Goal: Communication & Community: Answer question/provide support

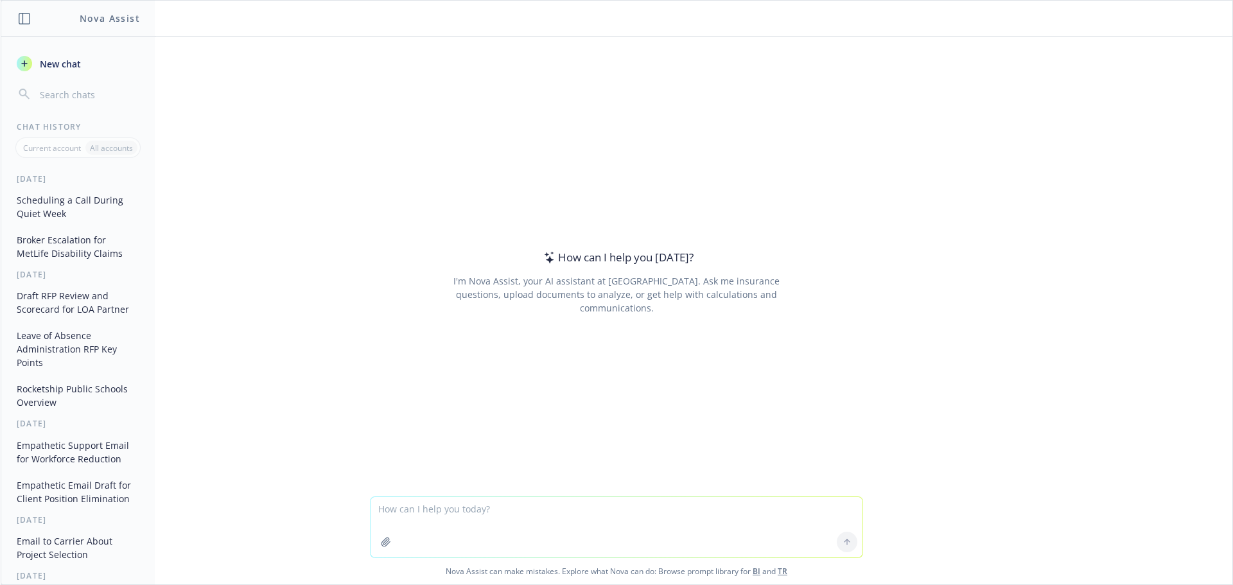
click at [420, 510] on textarea at bounding box center [617, 527] width 492 height 60
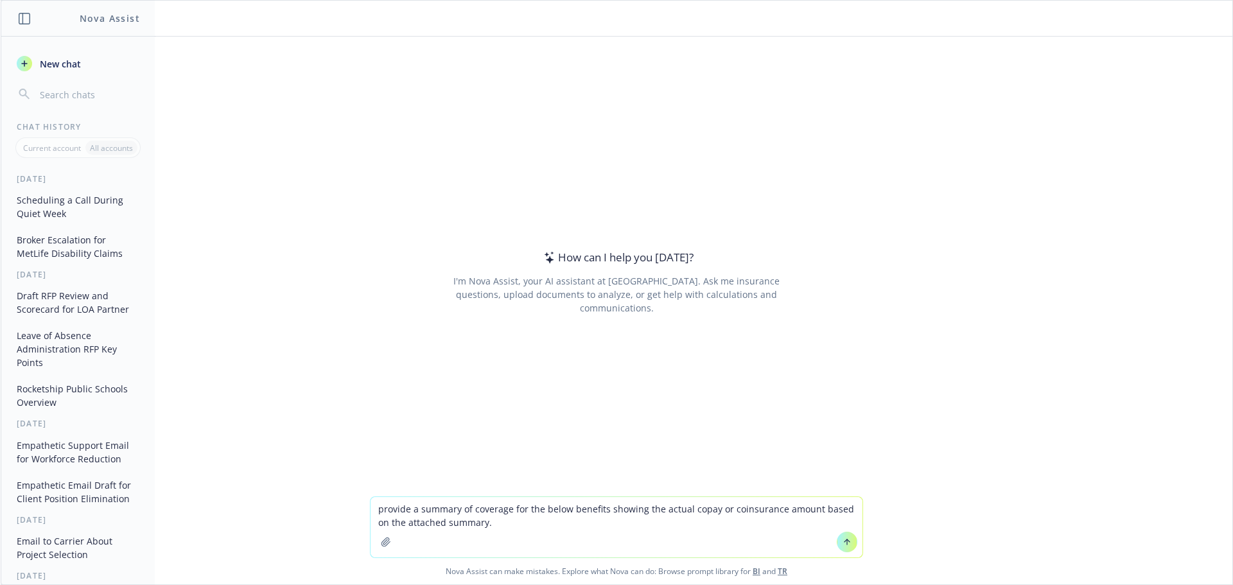
type textarea "provide a summary of coverage for the below benefits showing the actual copay o…"
click at [385, 542] on icon "button" at bounding box center [386, 542] width 8 height 8
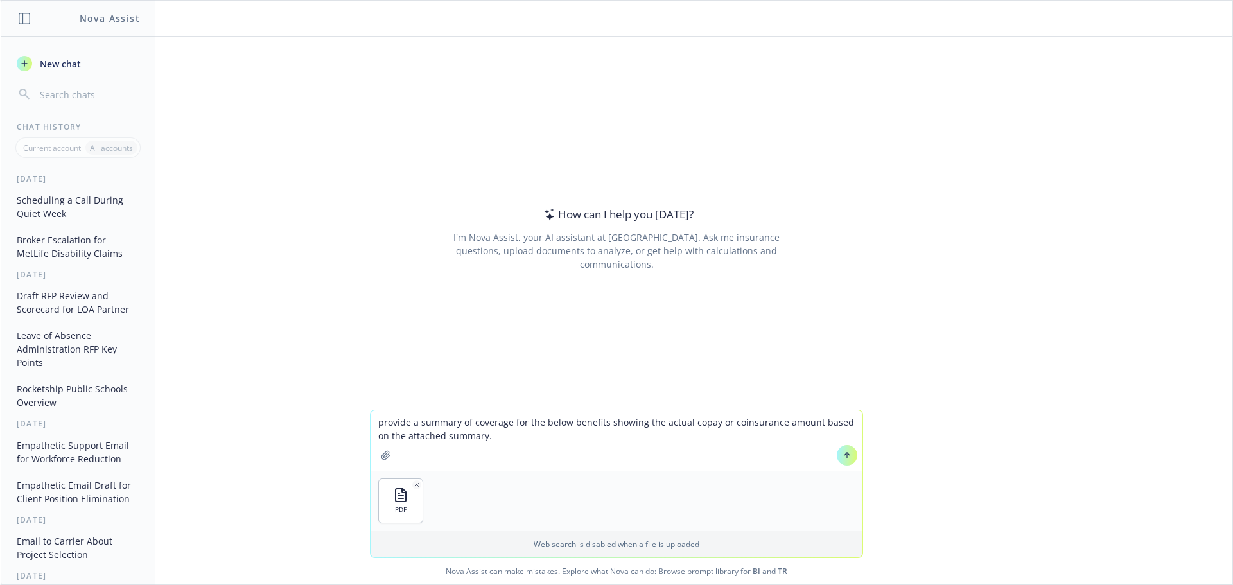
click at [488, 440] on textarea "provide a summary of coverage for the below benefits showing the actual copay o…" at bounding box center [617, 440] width 492 height 60
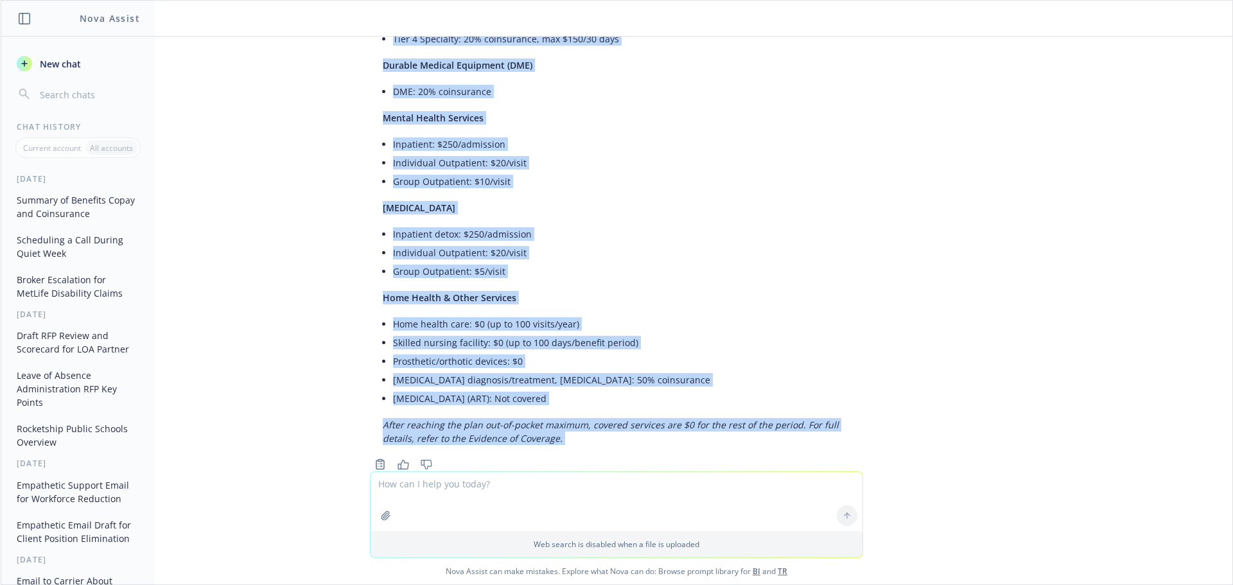
scroll to position [659, 0]
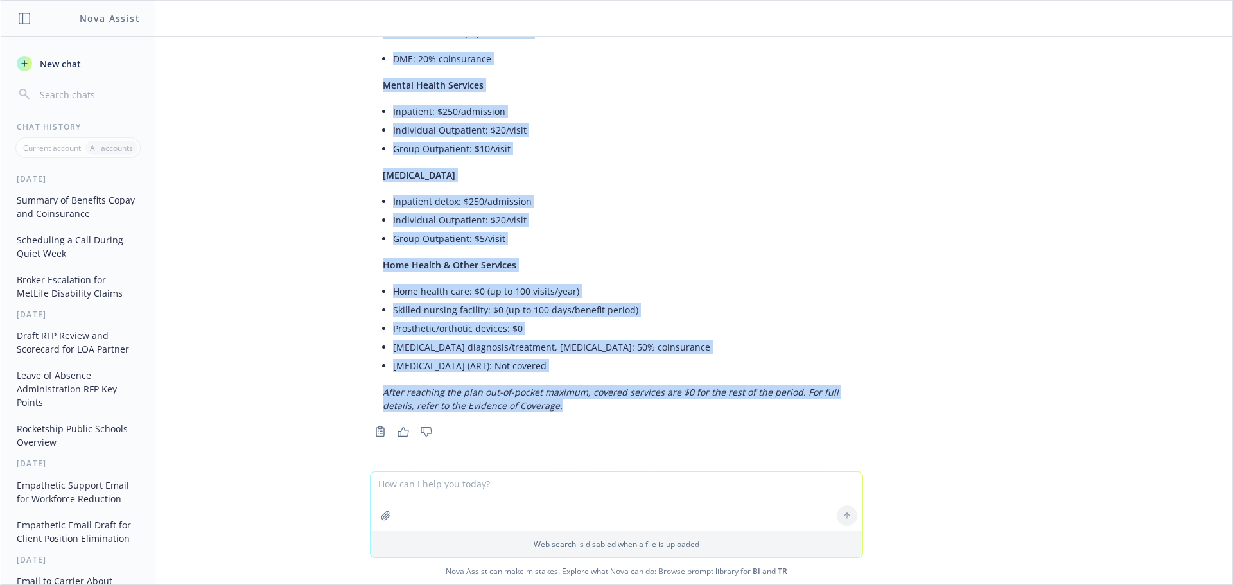
drag, startPoint x: 374, startPoint y: 86, endPoint x: 593, endPoint y: 414, distance: 394.0
copy div "Here is a summary of key benefit coverage with the actual copay or coinsurance …"
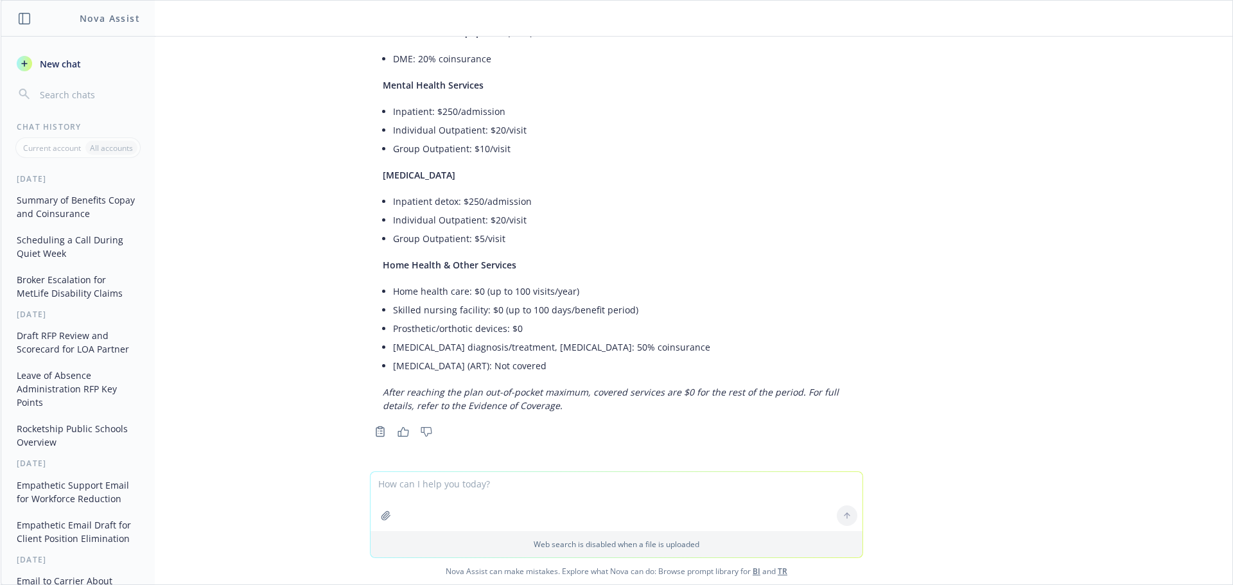
click at [329, 446] on div "pdf 2025 Kaiser HMO 20 Plan Summary 4DMT.pdf provide a summary of coverage for …" at bounding box center [617, 254] width 1232 height 435
click at [414, 493] on textarea at bounding box center [617, 501] width 492 height 59
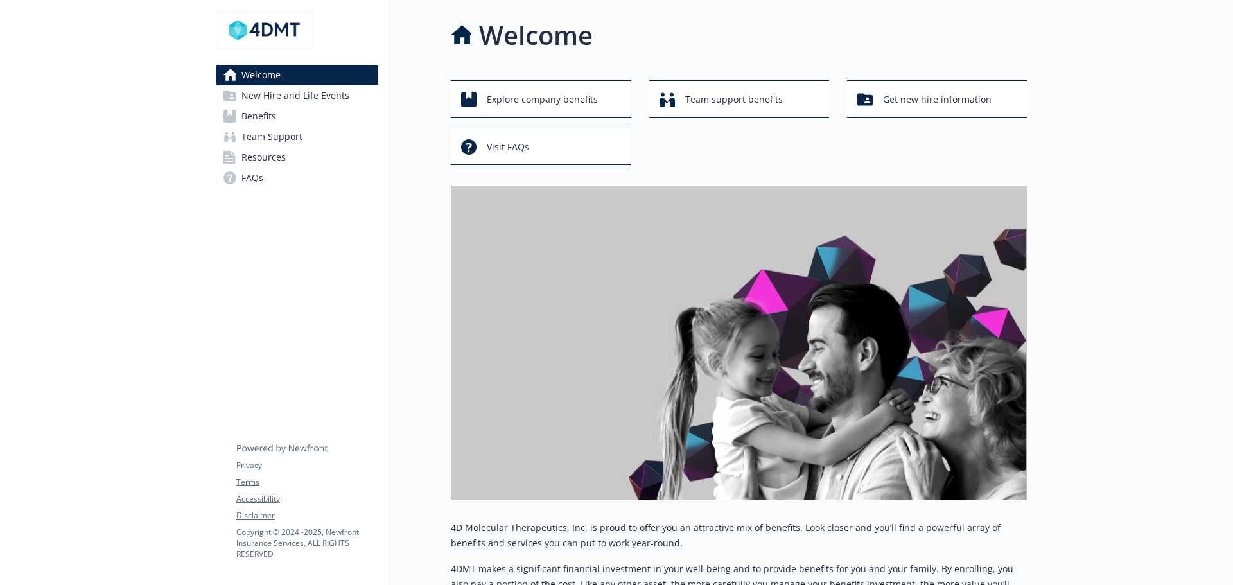
click at [258, 117] on span "Benefits" at bounding box center [258, 116] width 35 height 21
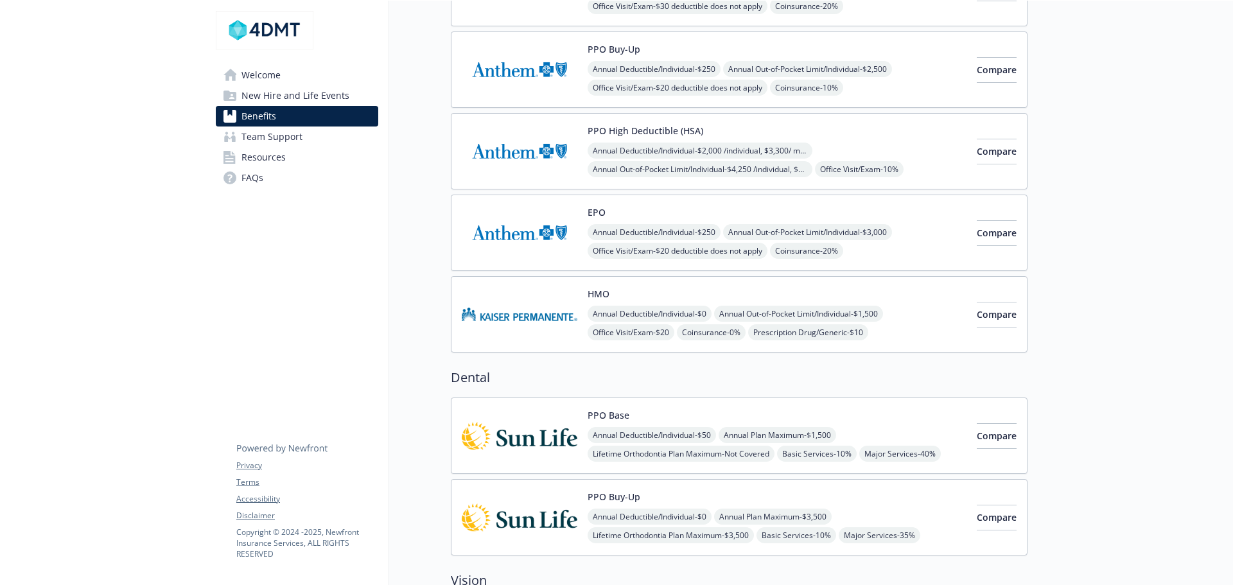
click at [556, 310] on img at bounding box center [520, 314] width 116 height 55
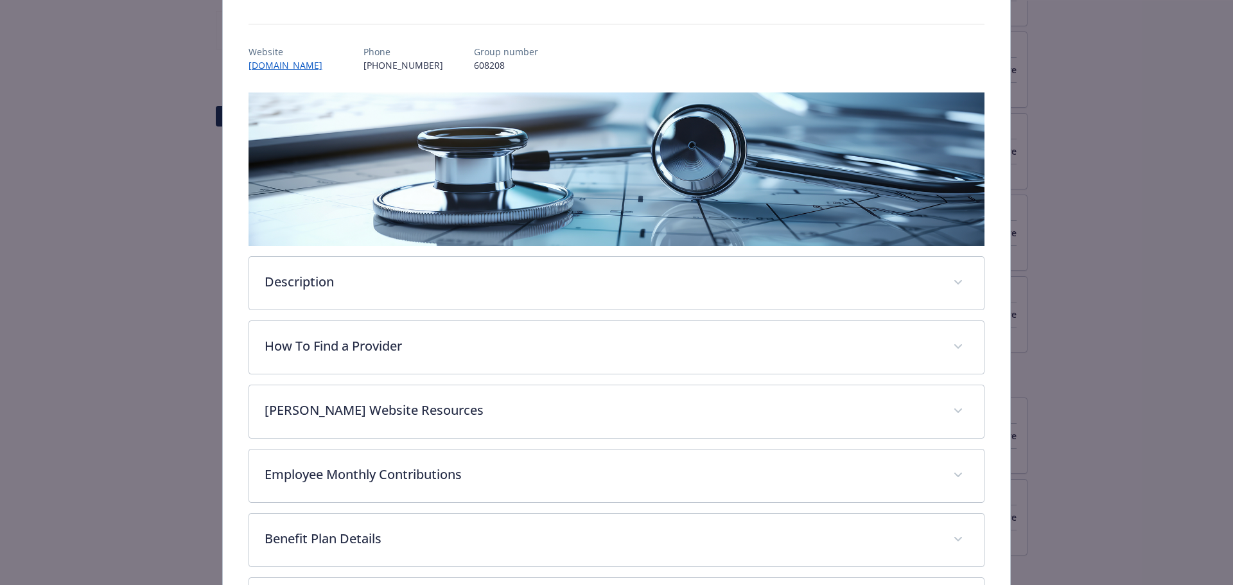
scroll to position [241, 0]
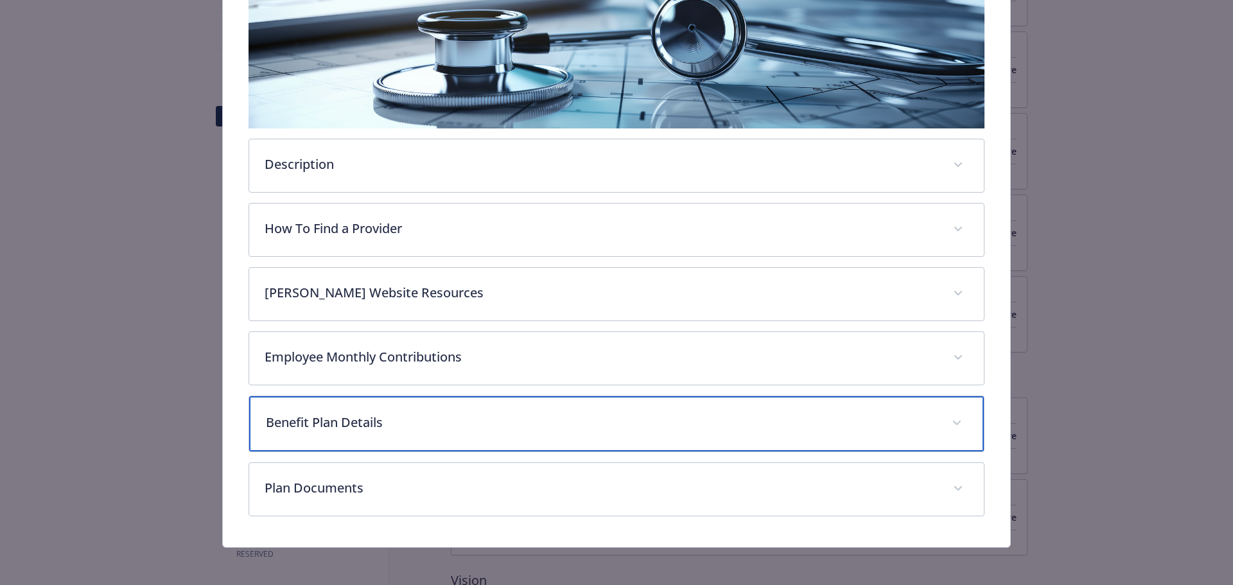
click at [357, 417] on p "Benefit Plan Details" at bounding box center [601, 422] width 671 height 19
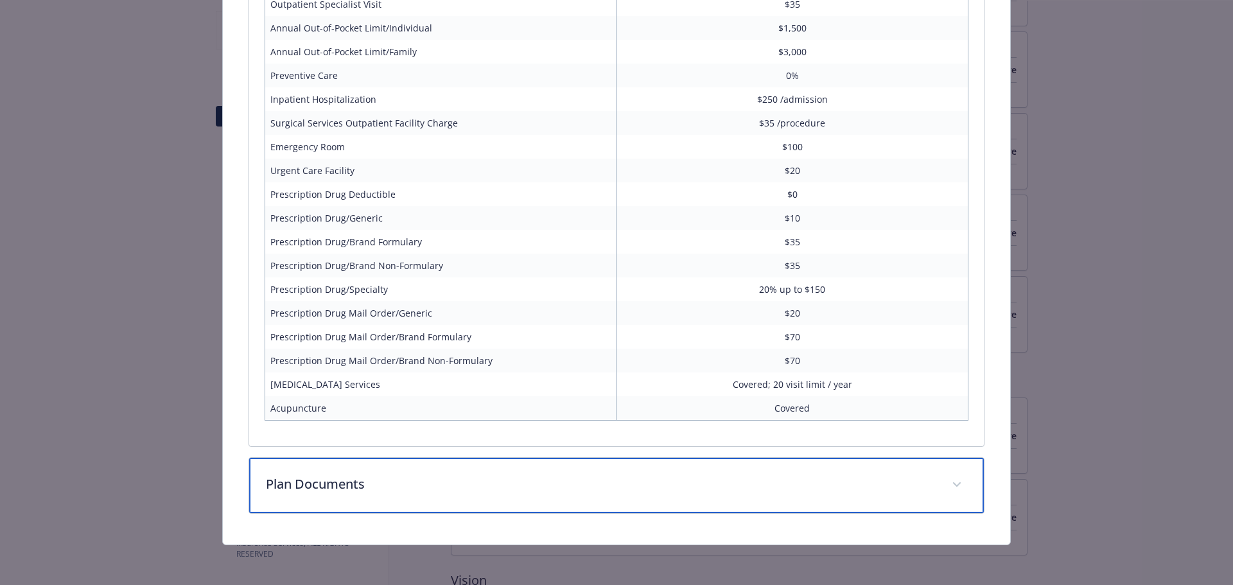
click at [333, 486] on p "Plan Documents" at bounding box center [601, 484] width 671 height 19
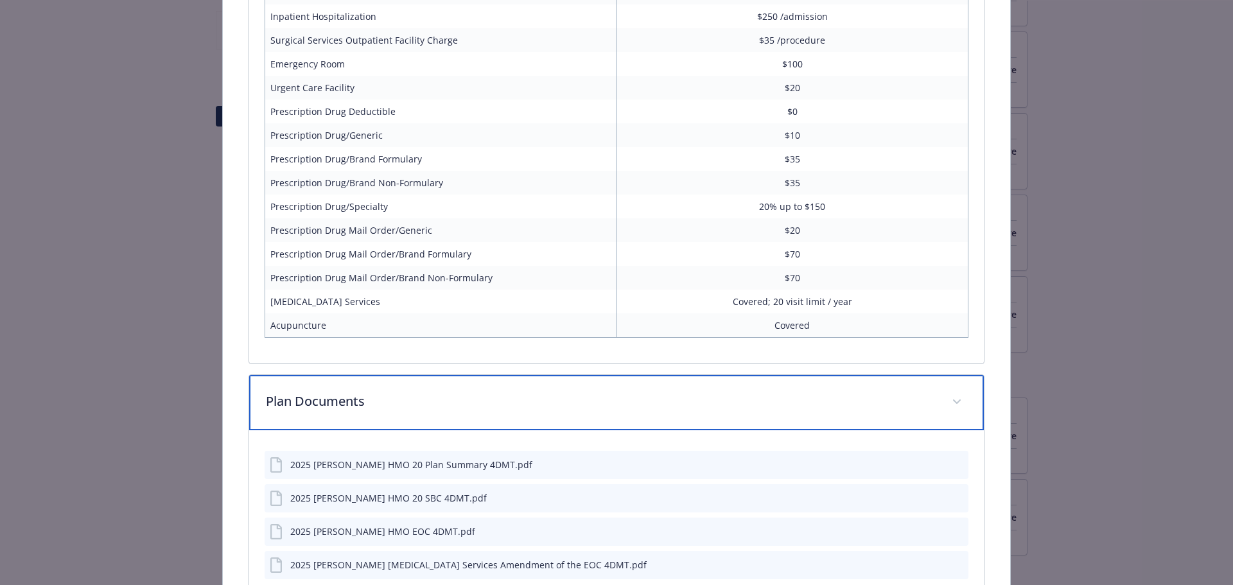
scroll to position [1003, 0]
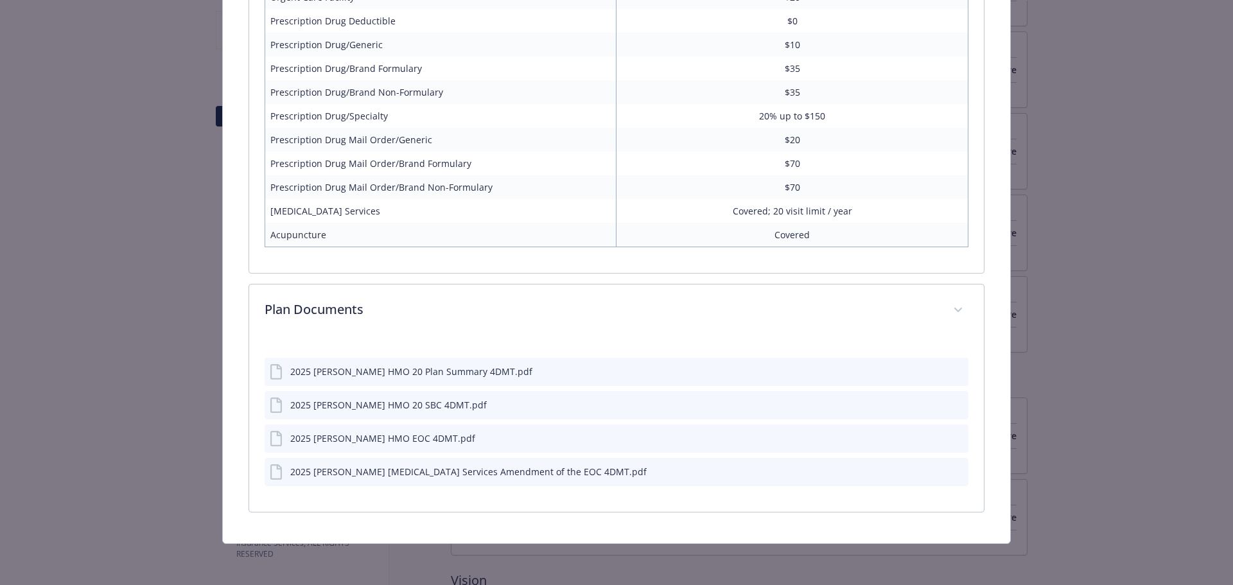
click at [930, 371] on icon "download file" at bounding box center [935, 370] width 10 height 10
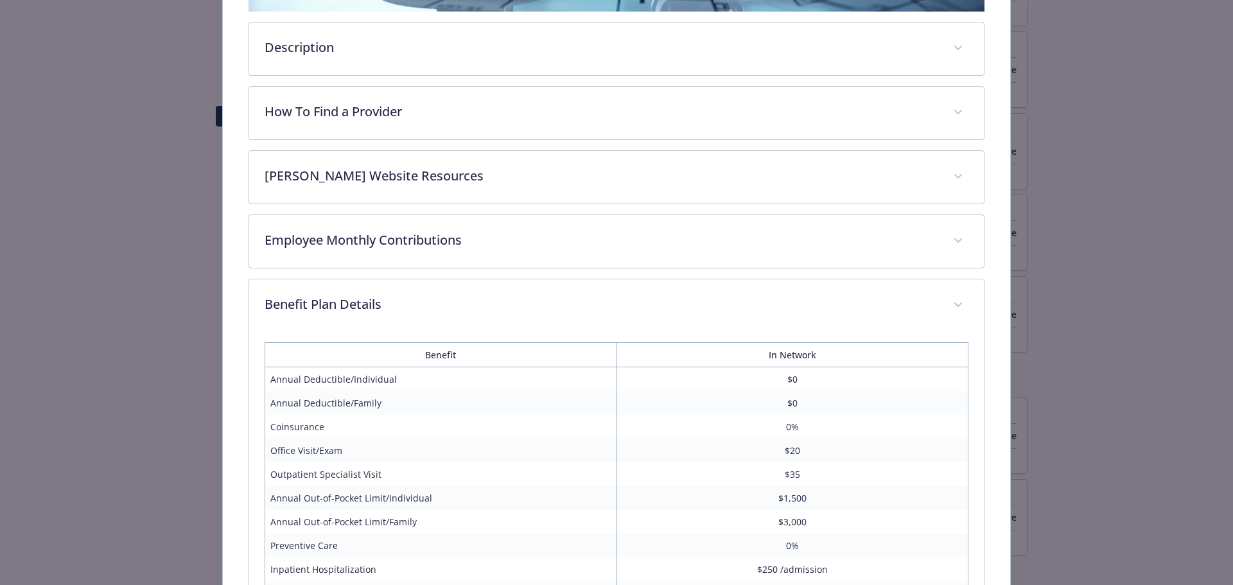
scroll to position [680, 0]
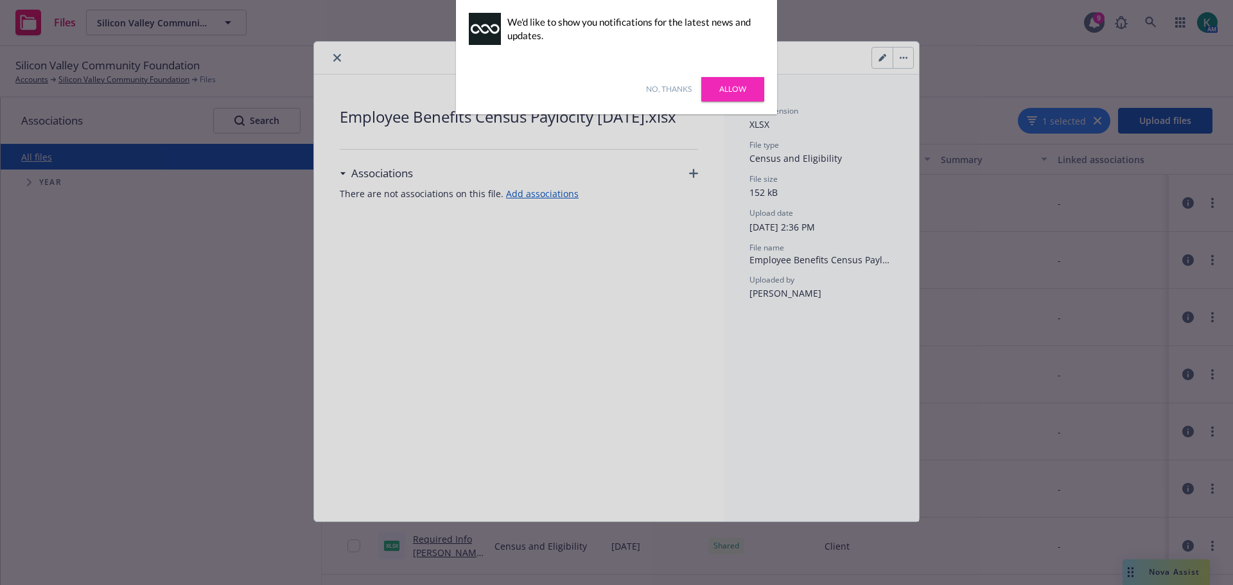
click at [680, 89] on link "No, thanks" at bounding box center [669, 89] width 46 height 12
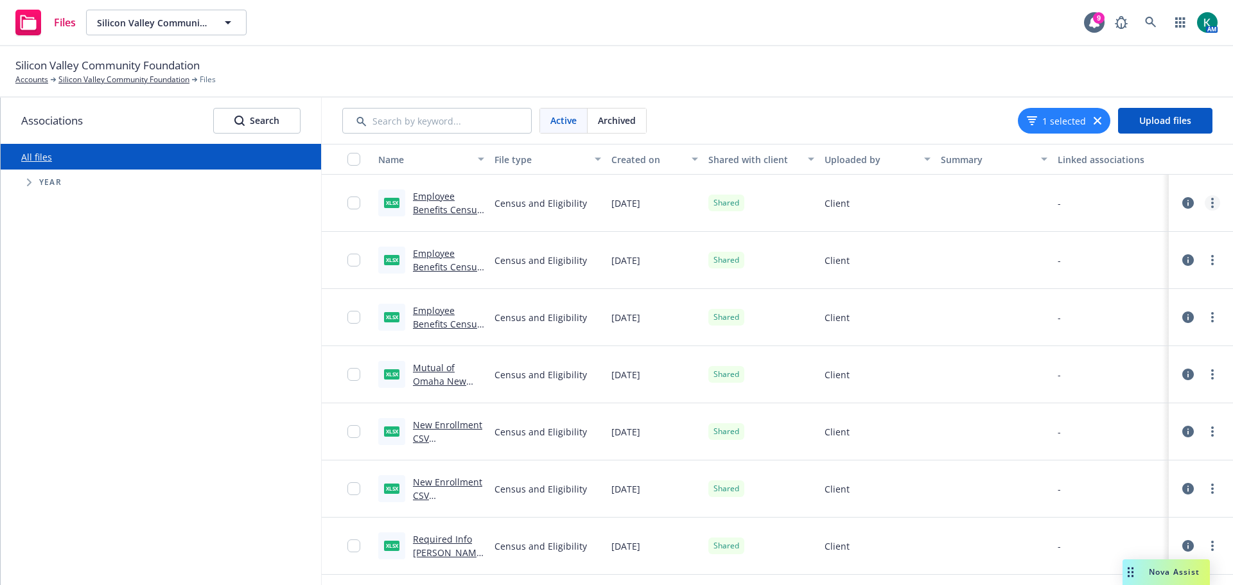
click at [1206, 208] on link "more" at bounding box center [1212, 202] width 15 height 15
click at [1130, 279] on link "Download" at bounding box center [1146, 281] width 128 height 26
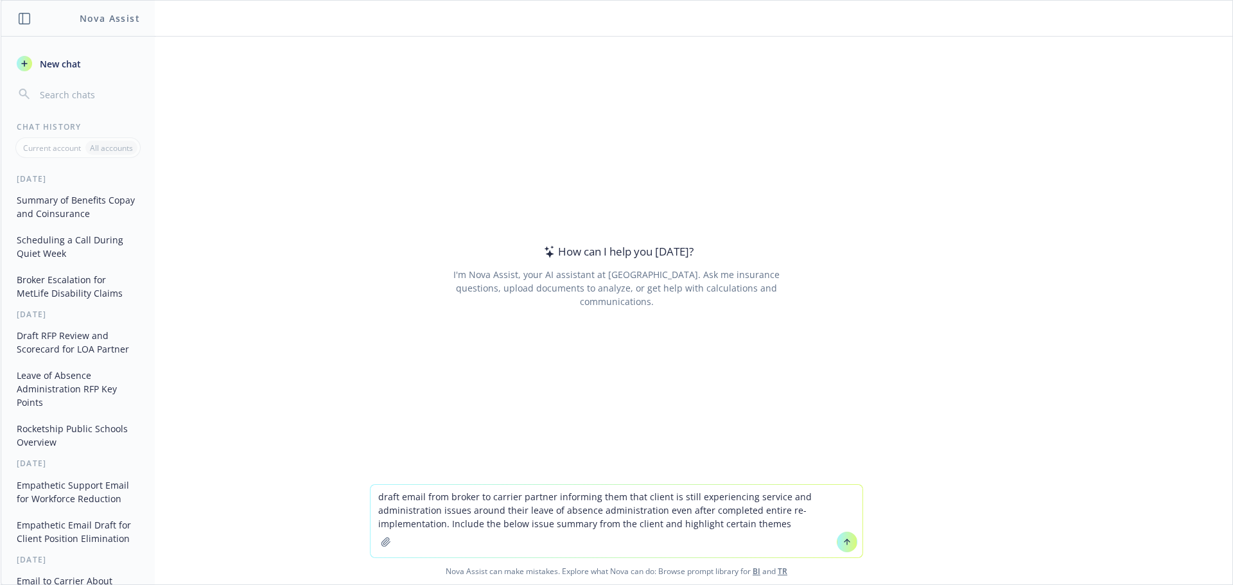
type textarea "draft email from broker to carrier partner informing them that client is still …"
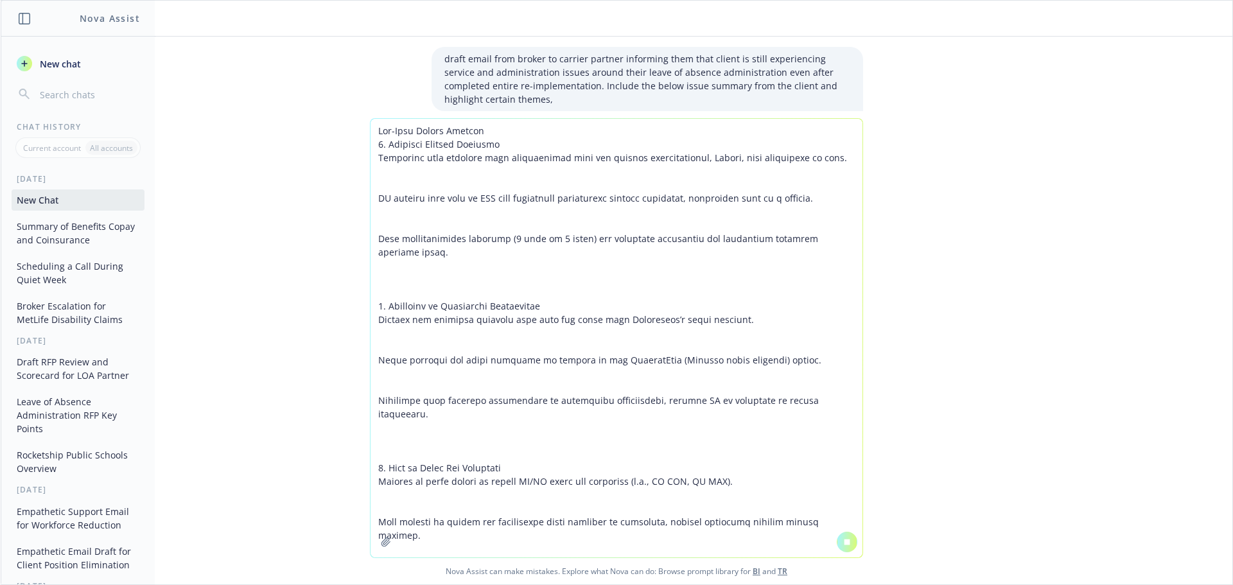
scroll to position [780, 0]
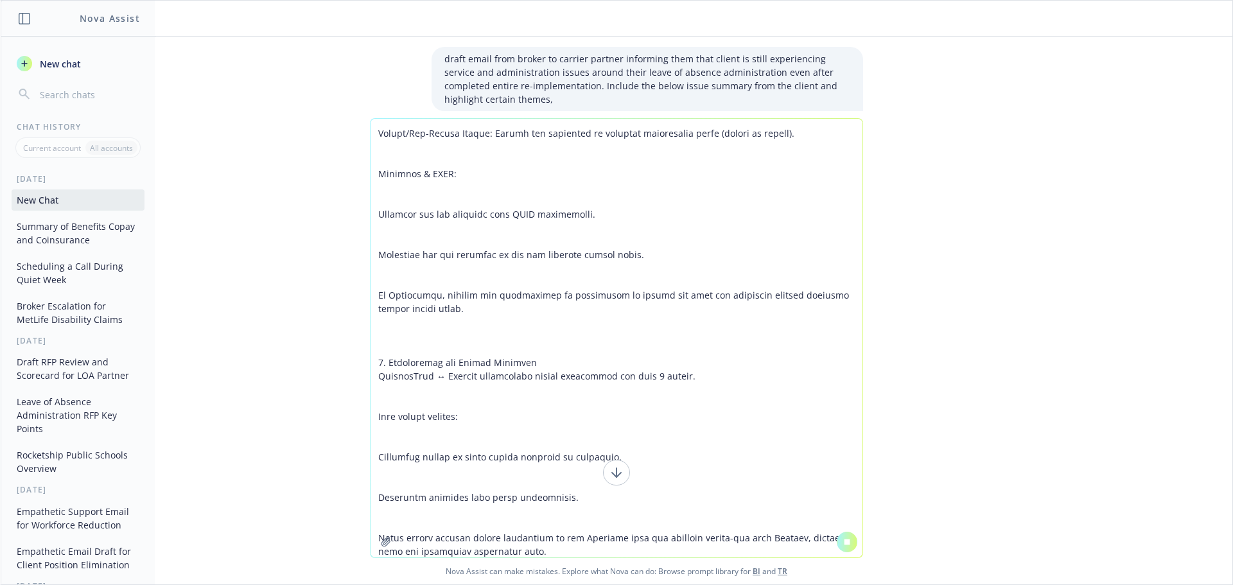
click at [654, 516] on textarea at bounding box center [617, 338] width 492 height 439
type textarea "Tri-Star Issues Summary 1. Customer Service Concerns Employees have reported th…"
click at [621, 477] on button at bounding box center [616, 473] width 27 height 26
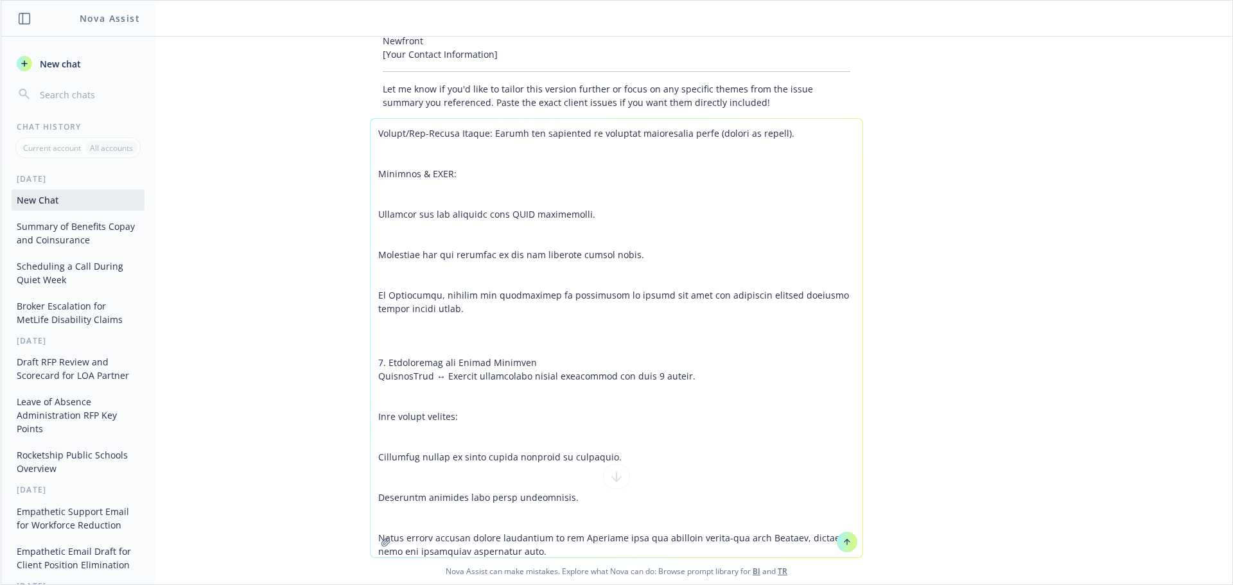
scroll to position [759, 0]
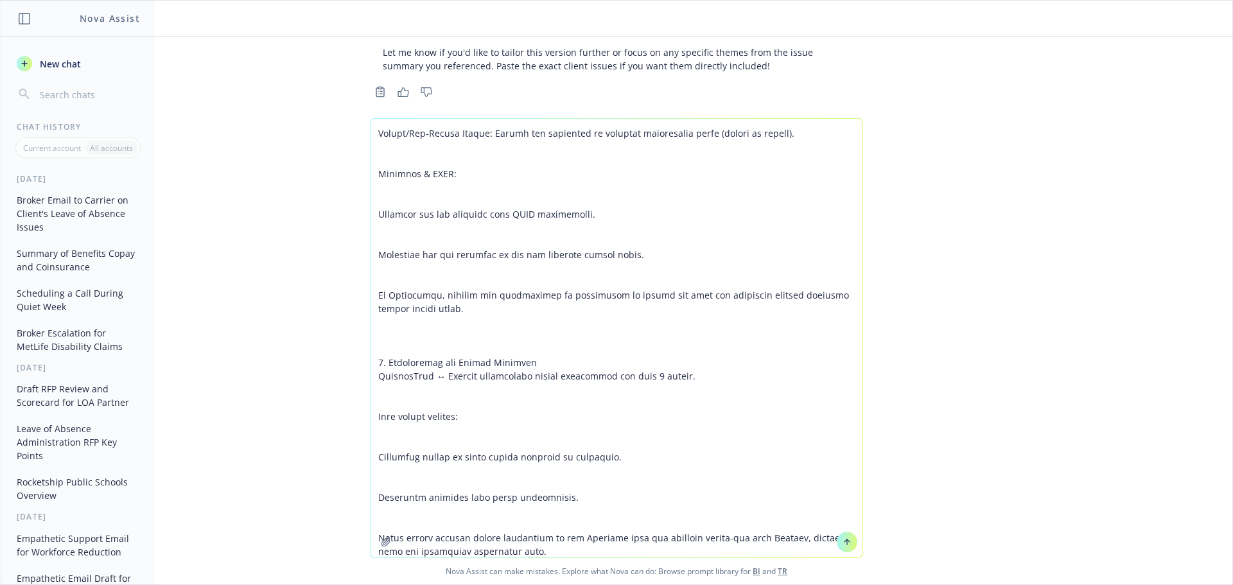
click at [843, 545] on icon at bounding box center [847, 542] width 9 height 9
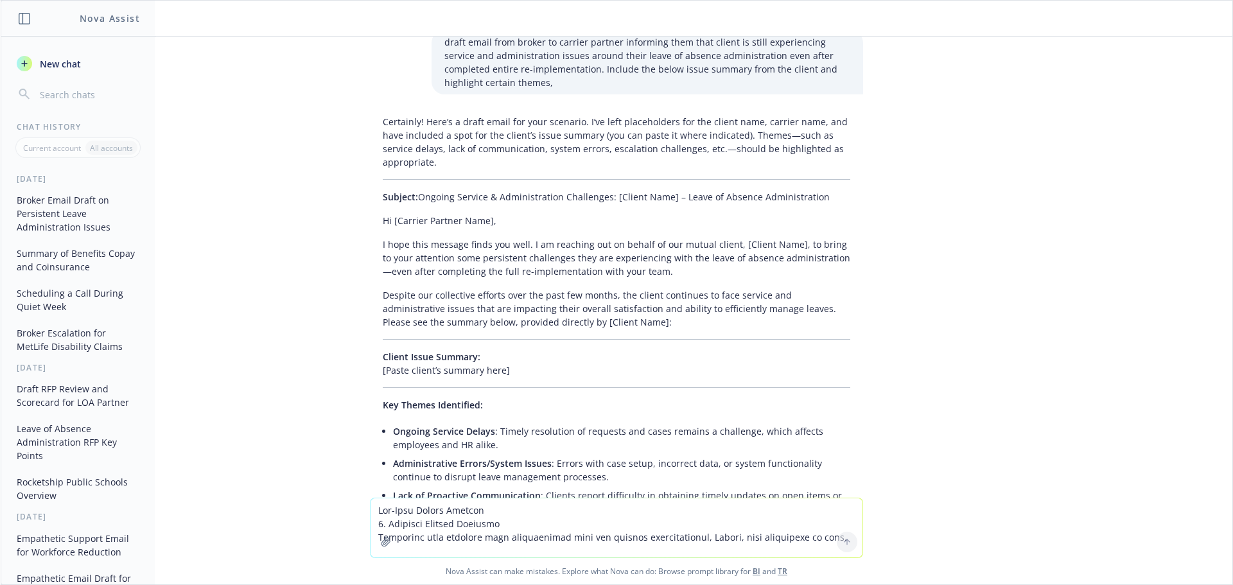
scroll to position [0, 0]
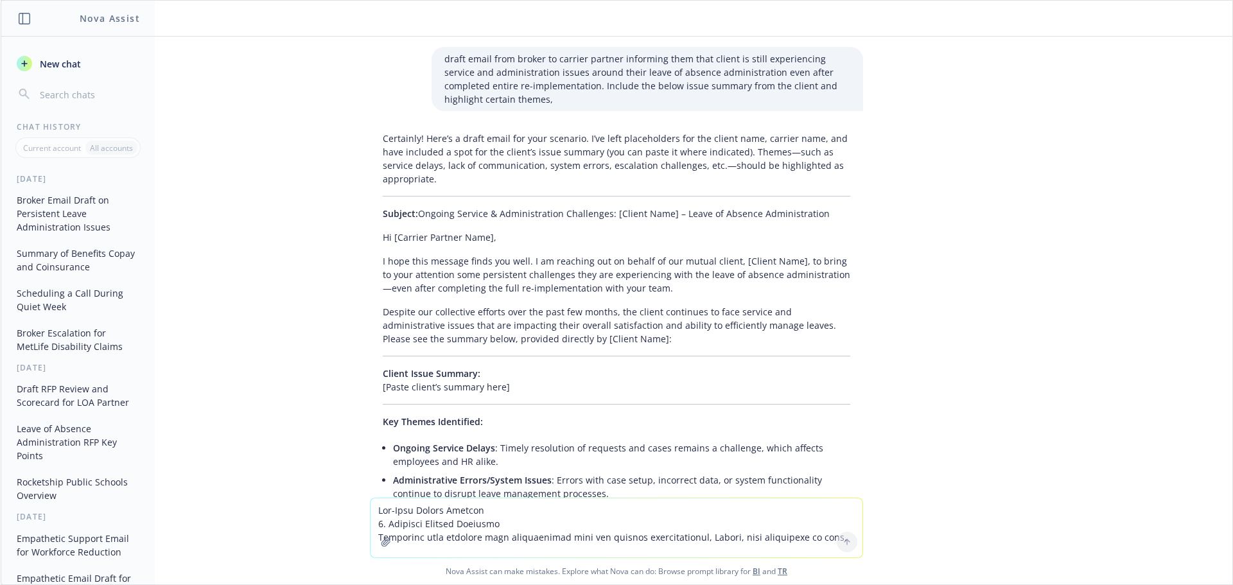
click at [371, 249] on div "Certainly! Here’s a draft email for your scenario. I’ve left placeholders for t…" at bounding box center [616, 482] width 493 height 710
click at [373, 248] on div "Certainly! Here’s a draft email for your scenario. I’ve left placeholders for t…" at bounding box center [616, 482] width 493 height 710
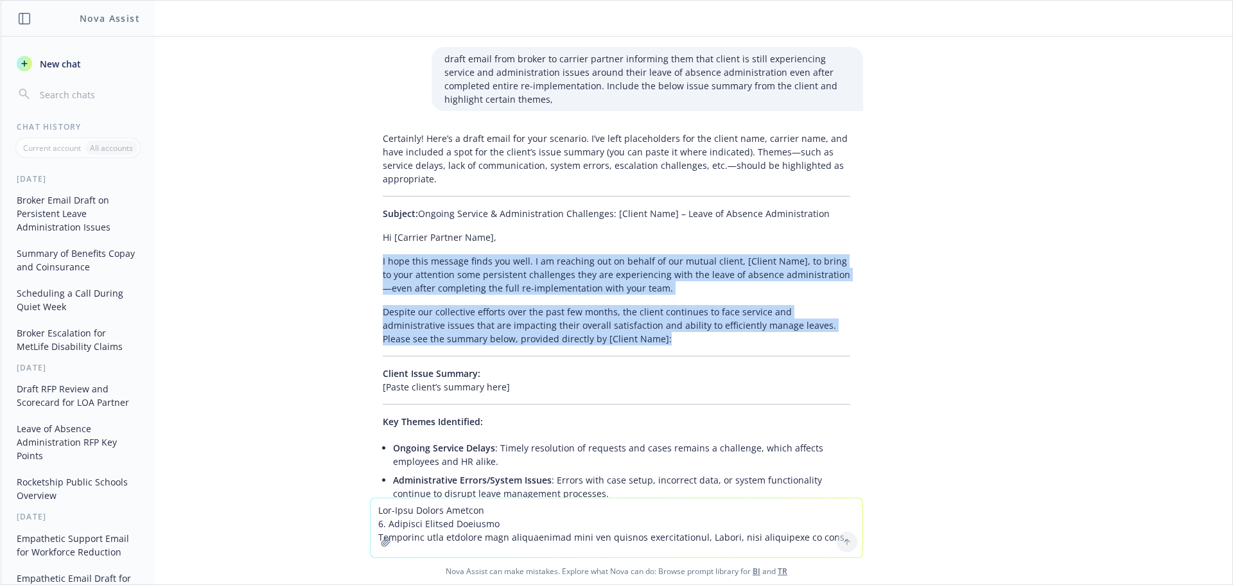
drag, startPoint x: 373, startPoint y: 248, endPoint x: 593, endPoint y: 325, distance: 234.0
click at [593, 325] on div "Certainly! Here’s a draft email for your scenario. I’ve left placeholders for t…" at bounding box center [616, 482] width 493 height 710
copy div "I hope this message finds you well. I am reaching out on behalf of our mutual c…"
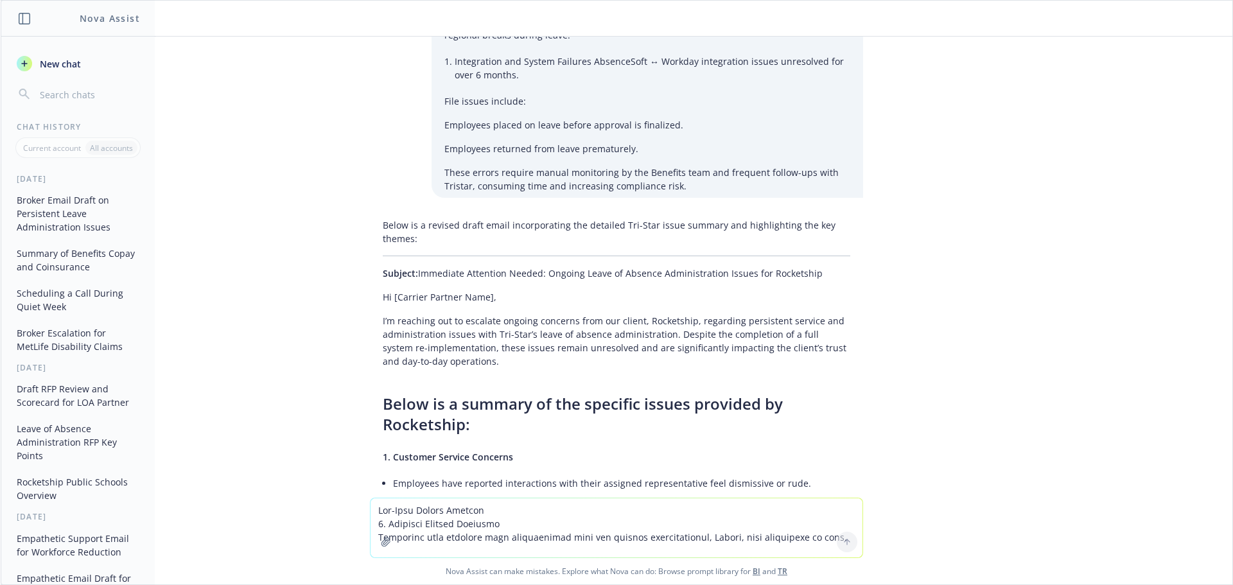
scroll to position [1606, 0]
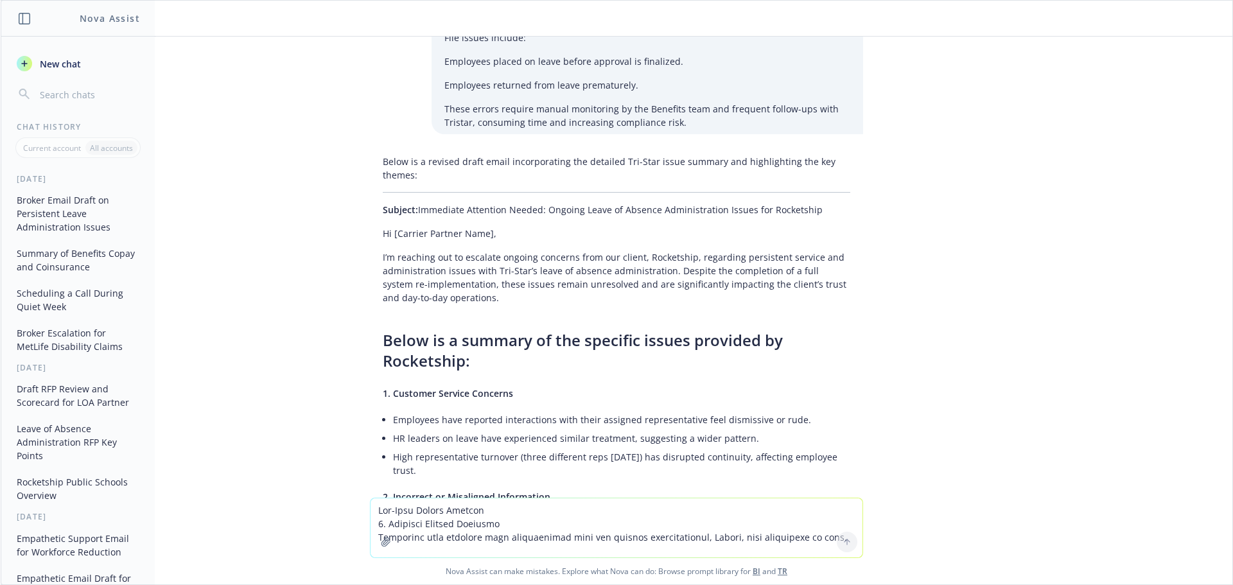
click at [972, 324] on div "draft email from broker to carrier partner informing them that client is still …" at bounding box center [617, 267] width 1232 height 461
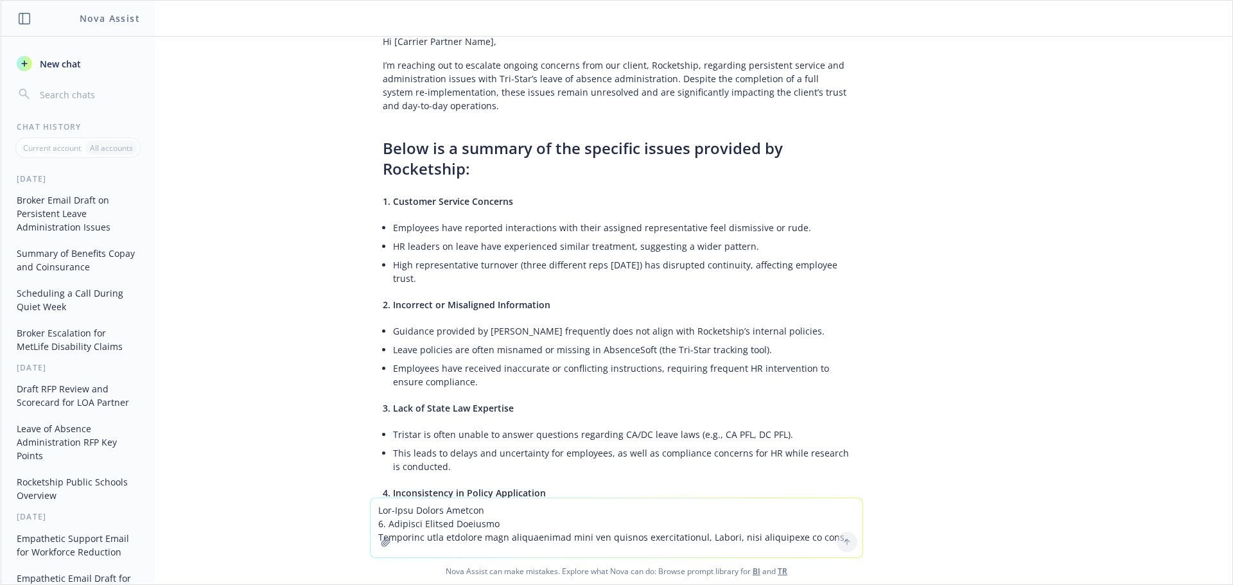
scroll to position [1798, 0]
click at [412, 137] on span "Below is a summary of the specific issues provided by Rocketship:" at bounding box center [583, 158] width 400 height 42
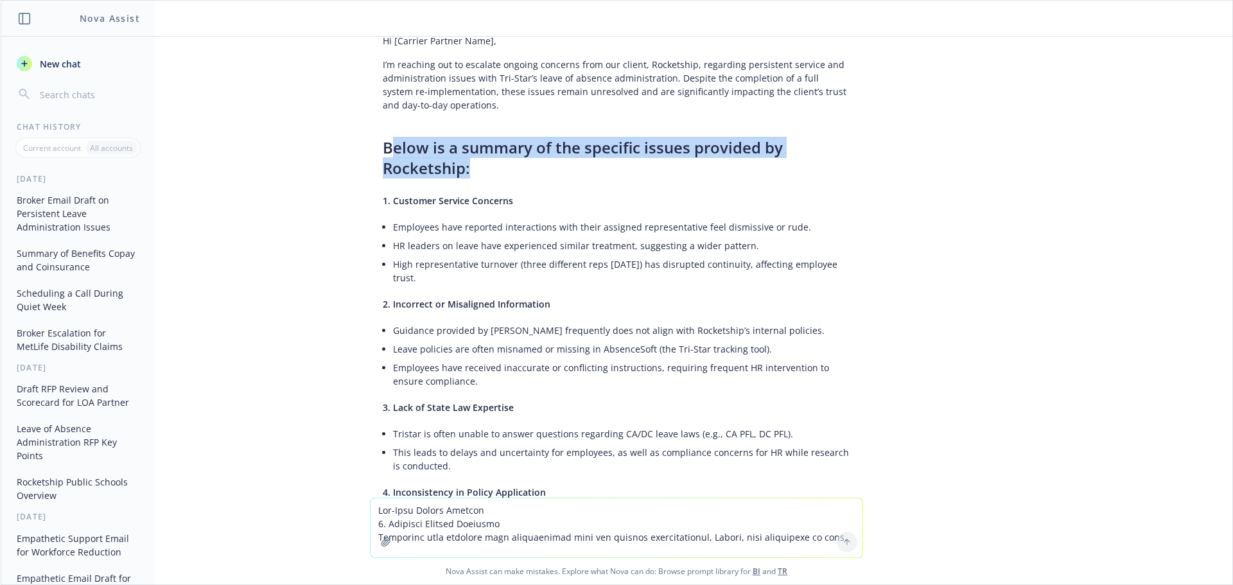
drag, startPoint x: 378, startPoint y: 107, endPoint x: 426, endPoint y: 128, distance: 52.9
click at [457, 137] on span "Below is a summary of the specific issues provided by Rocketship:" at bounding box center [583, 158] width 400 height 42
click at [426, 137] on span "Below is a summary of the specific issues provided by Rocketship:" at bounding box center [583, 158] width 400 height 42
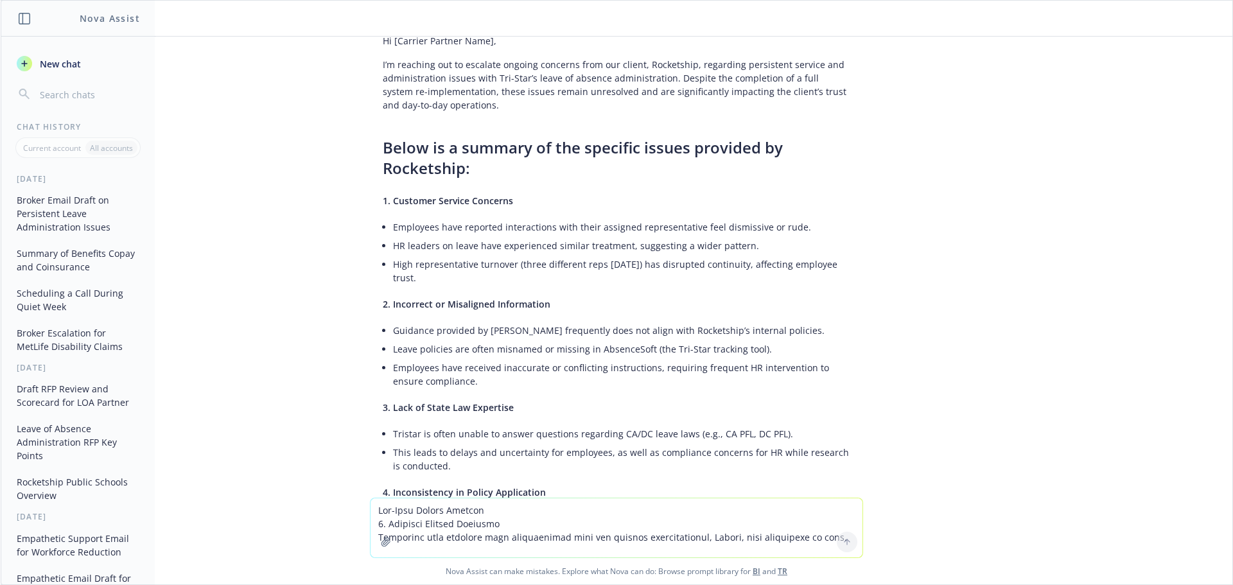
click at [383, 137] on span "Below is a summary of the specific issues provided by Rocketship:" at bounding box center [583, 158] width 400 height 42
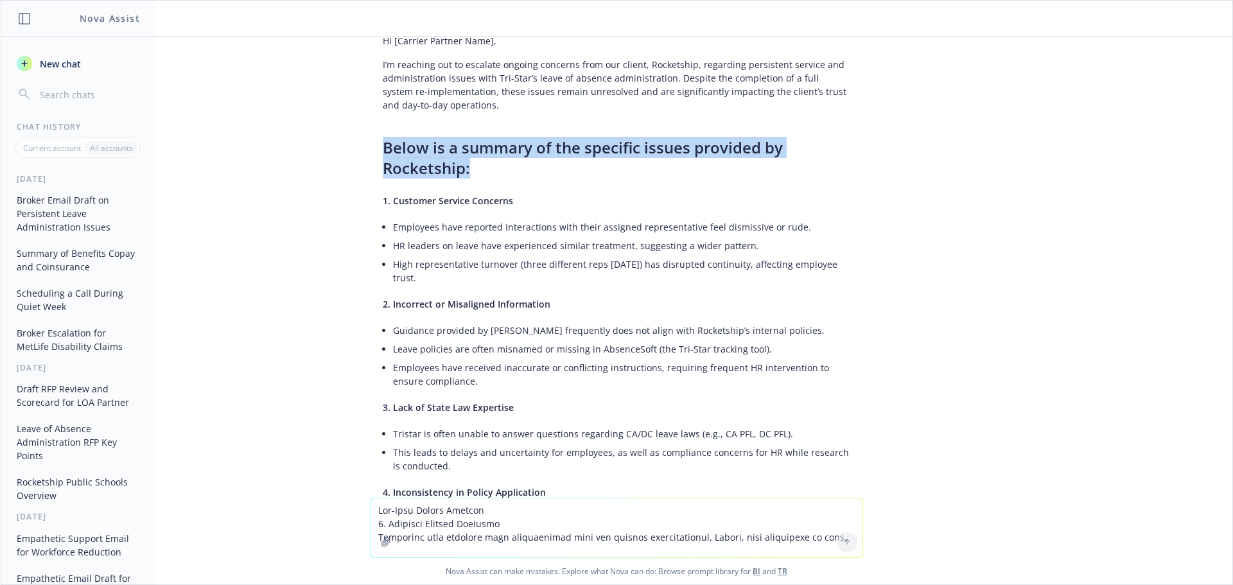
drag, startPoint x: 375, startPoint y: 107, endPoint x: 473, endPoint y: 136, distance: 101.8
click at [473, 137] on h2 "Below is a summary of the specific issues provided by Rocketship:" at bounding box center [617, 157] width 468 height 41
copy span "Below is a summary of the specific issues provided by Rocketship:"
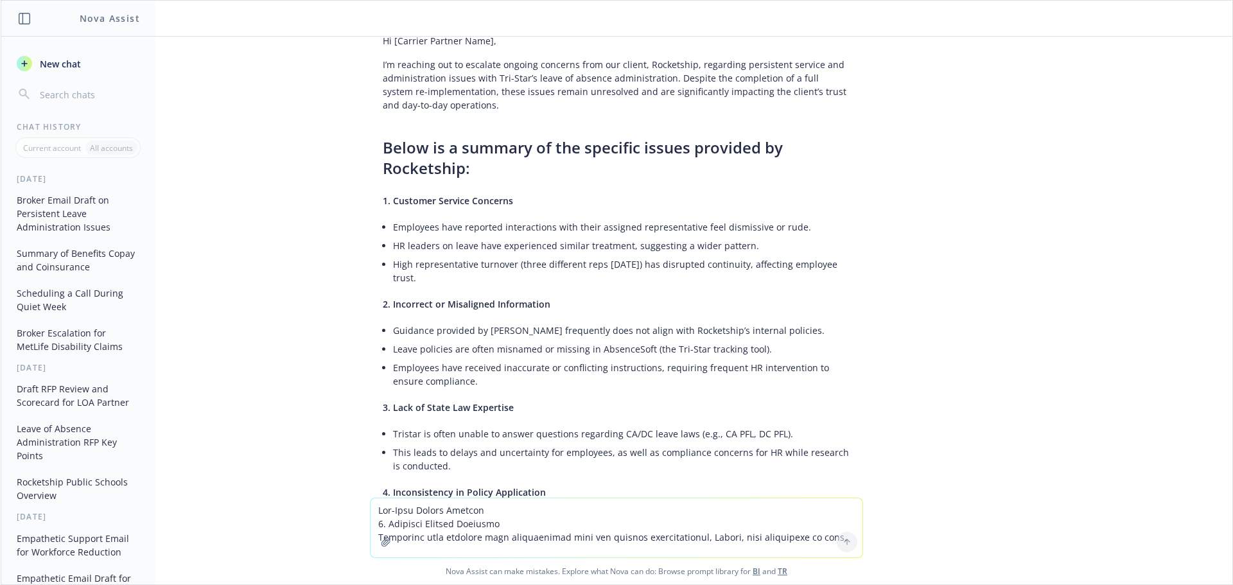
click at [881, 445] on div "draft email from broker to carrier partner informing them that client is still …" at bounding box center [617, 267] width 1232 height 461
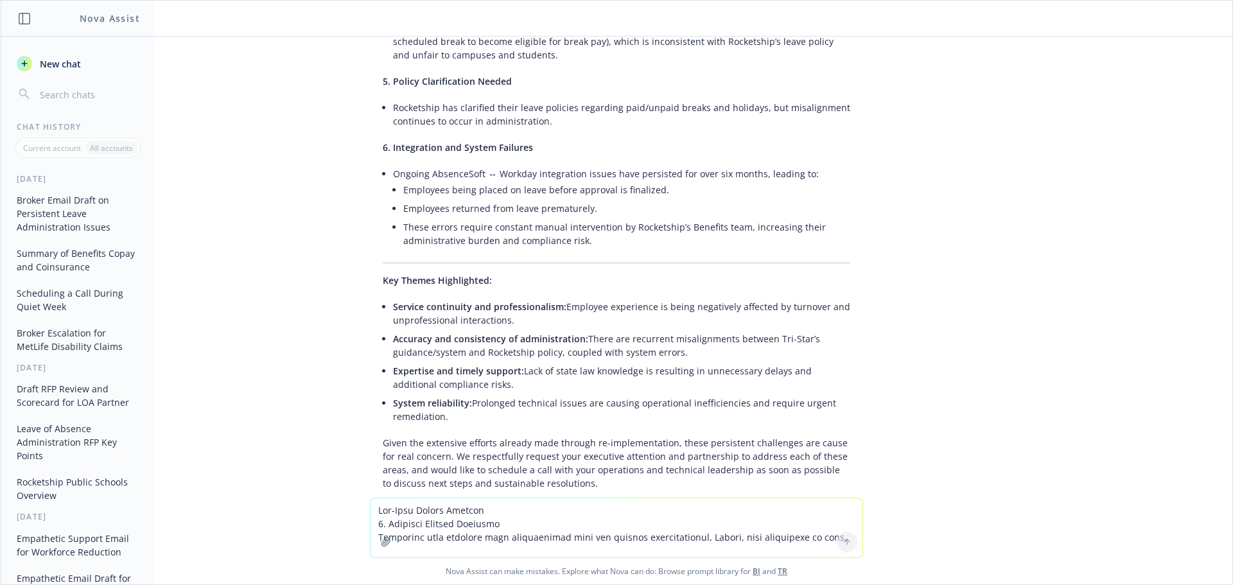
scroll to position [2312, 0]
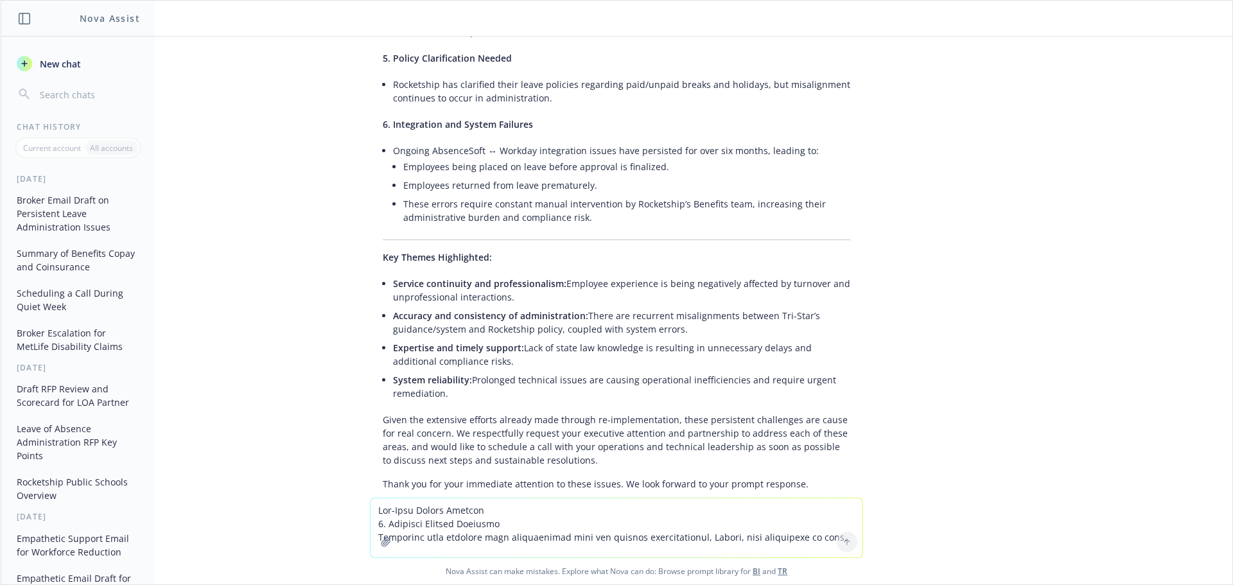
click at [434, 306] on li "Accuracy and consistency of administration: There are recurrent misalignments b…" at bounding box center [621, 322] width 457 height 32
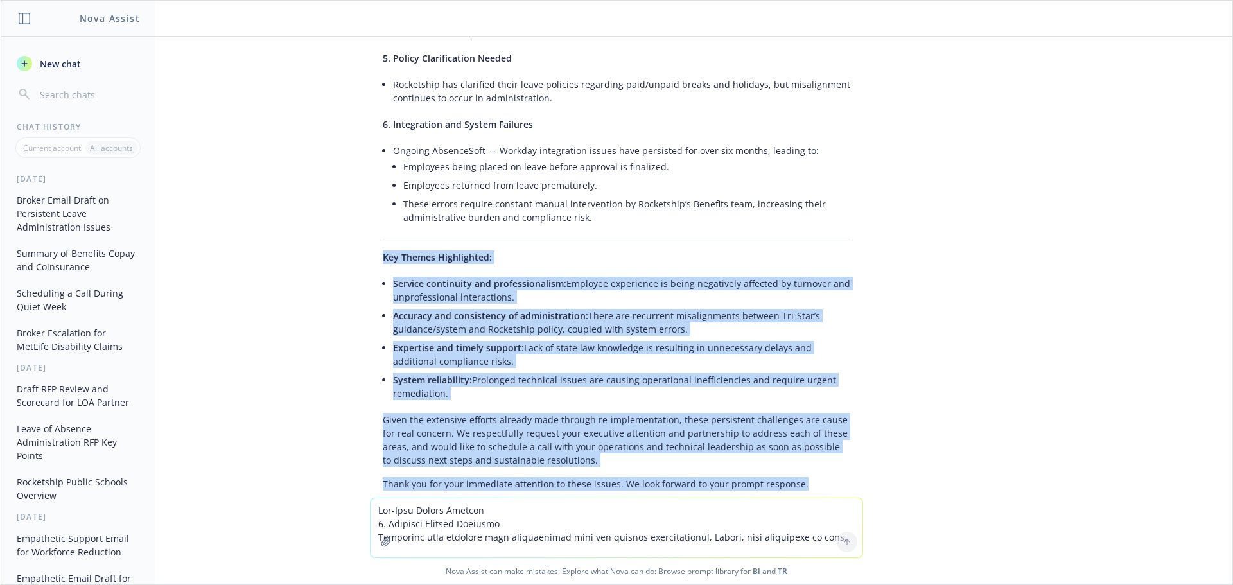
drag, startPoint x: 375, startPoint y: 218, endPoint x: 801, endPoint y: 446, distance: 483.0
click at [801, 446] on div "Below is a revised draft email incorporating the detailed Tri-Star issue summar…" at bounding box center [616, 19] width 493 height 1152
copy div "Key Themes Highlighted: Service continuity and professionalism: Employee experi…"
click at [293, 344] on div "draft email from broker to carrier partner informing them that client is still …" at bounding box center [617, 267] width 1232 height 461
